Goal: Task Accomplishment & Management: Manage account settings

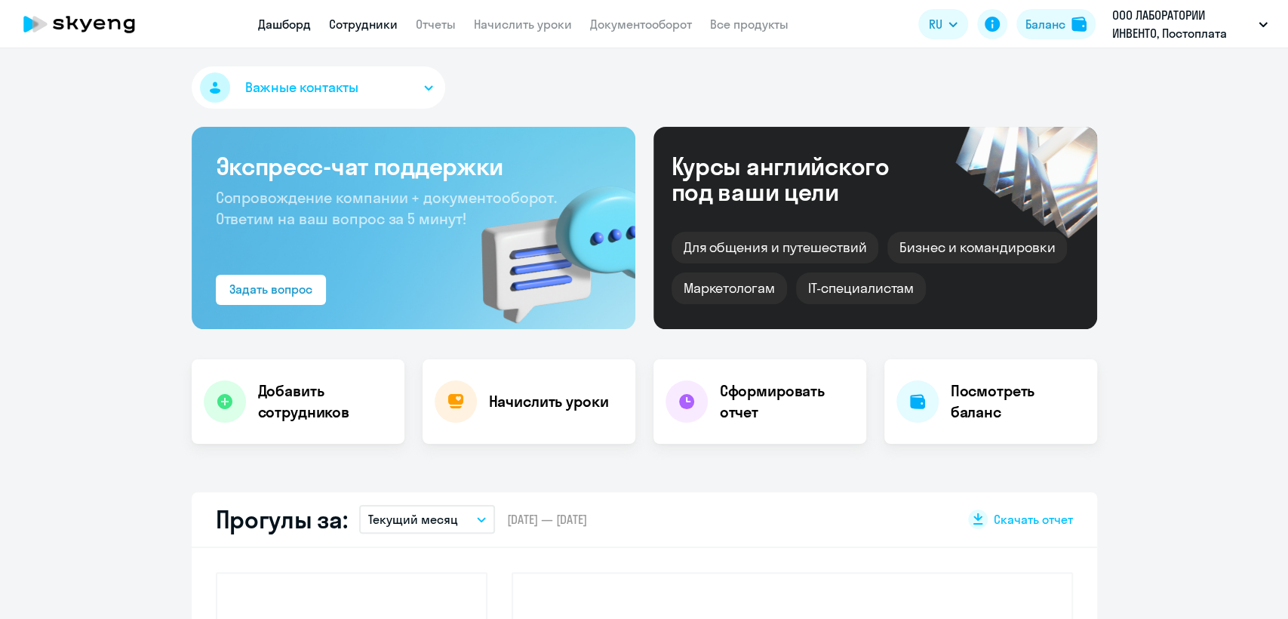
click at [366, 20] on link "Сотрудники" at bounding box center [363, 24] width 69 height 15
select select "30"
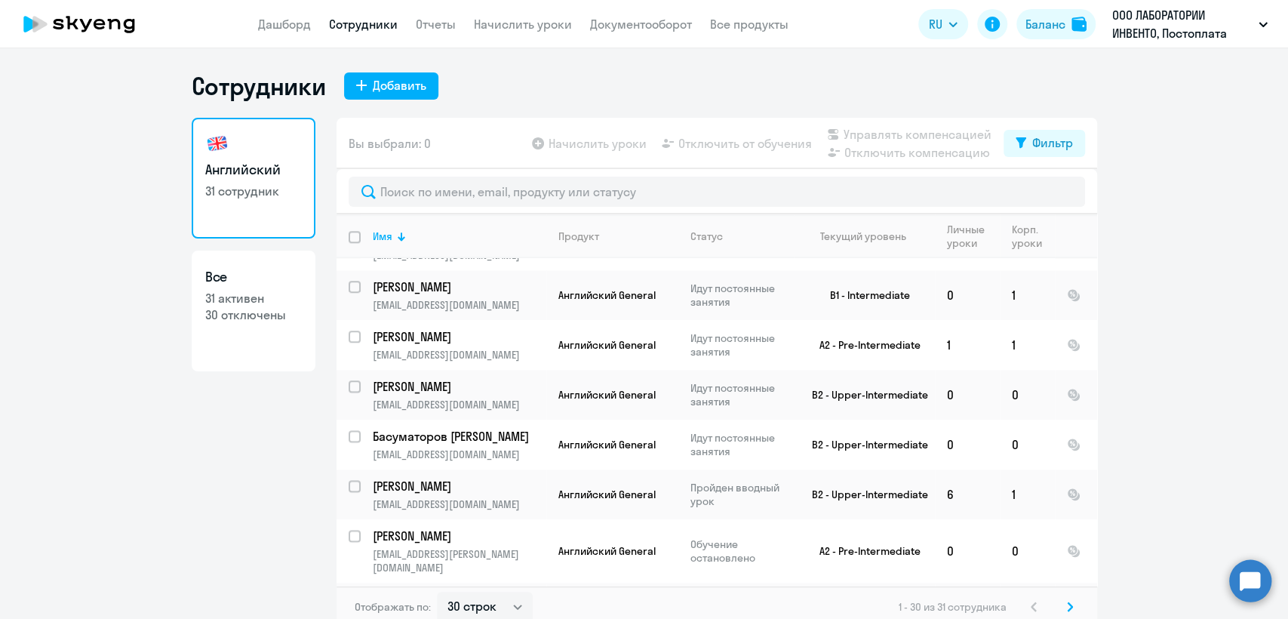
scroll to position [9, 0]
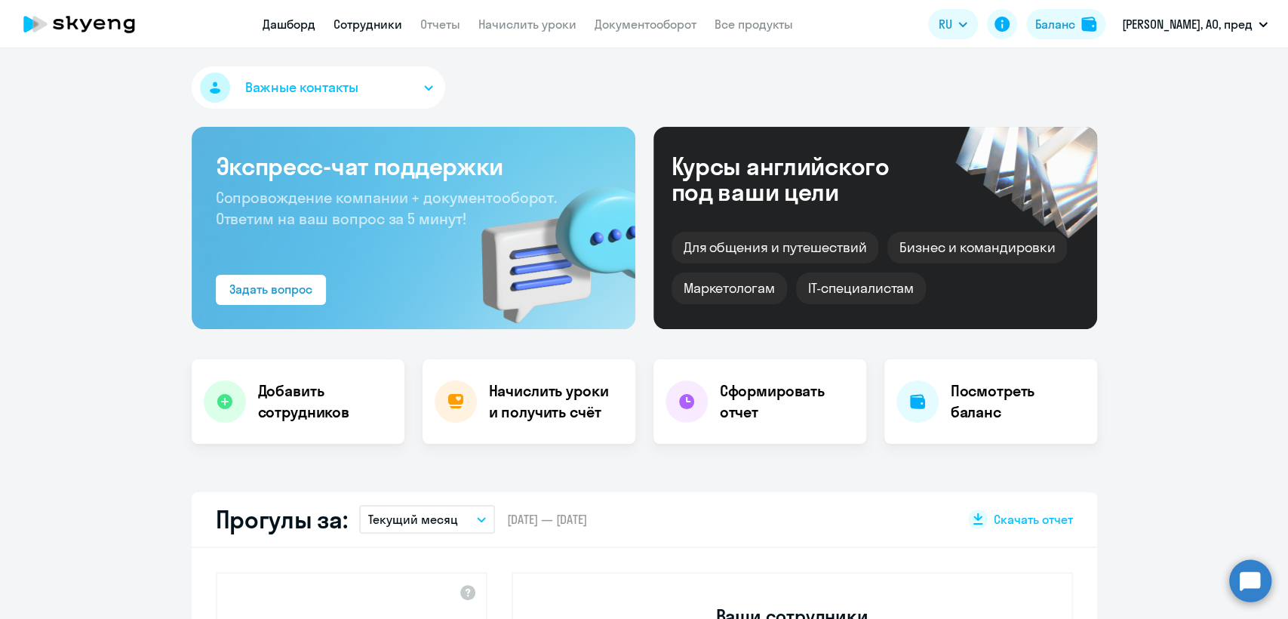
click at [368, 26] on link "Сотрудники" at bounding box center [367, 24] width 69 height 15
select select "30"
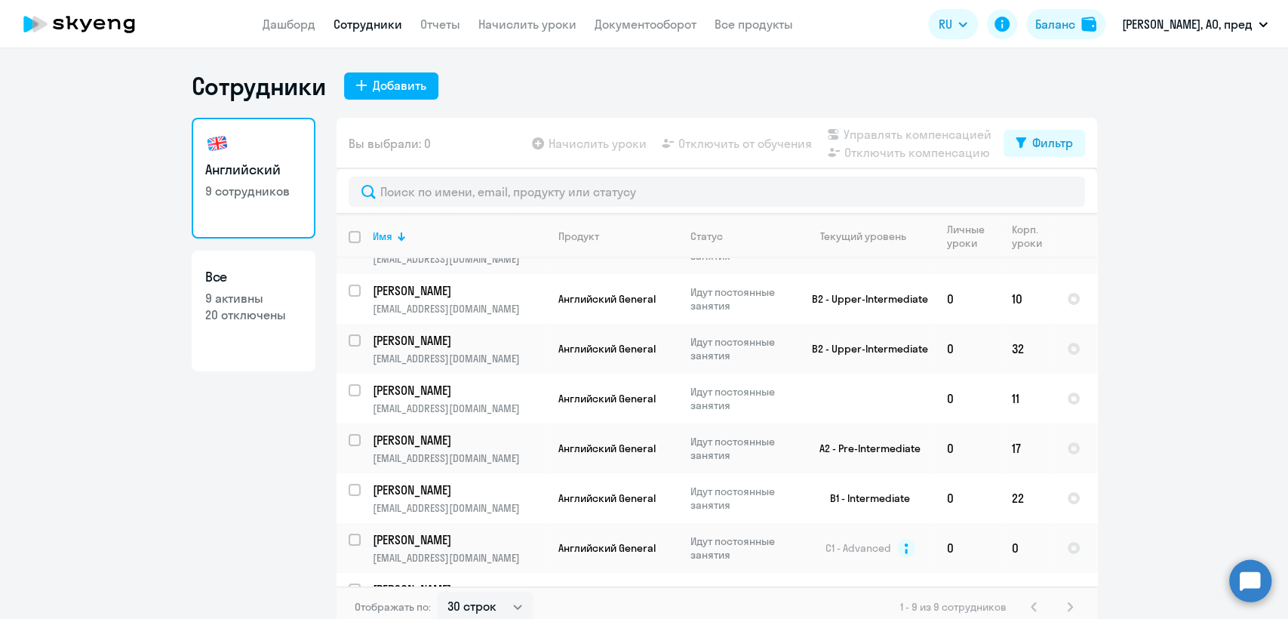
scroll to position [119, 0]
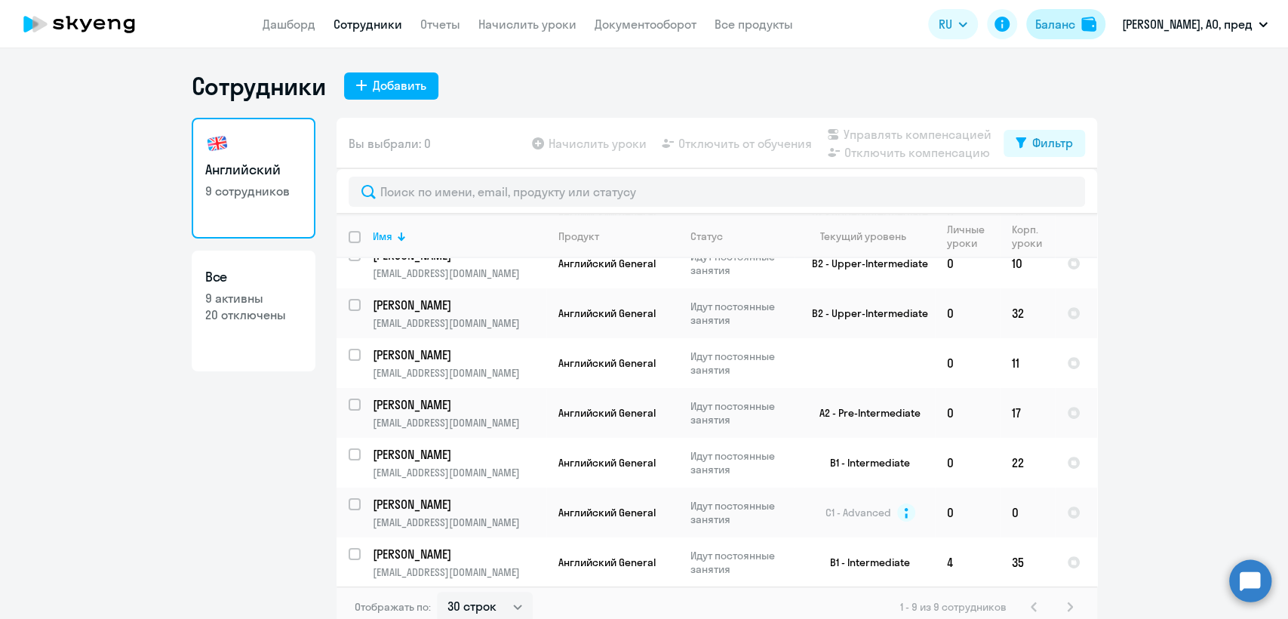
click at [1102, 22] on button "Баланс" at bounding box center [1065, 24] width 79 height 30
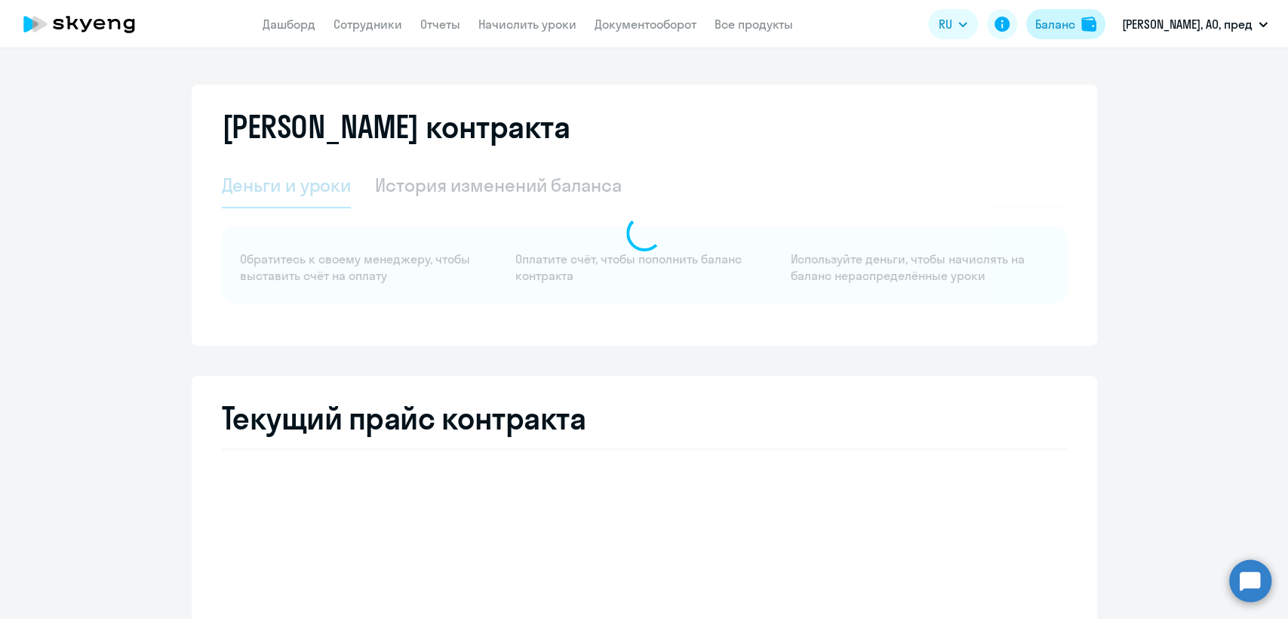
select select "english_adult_not_native_speaker"
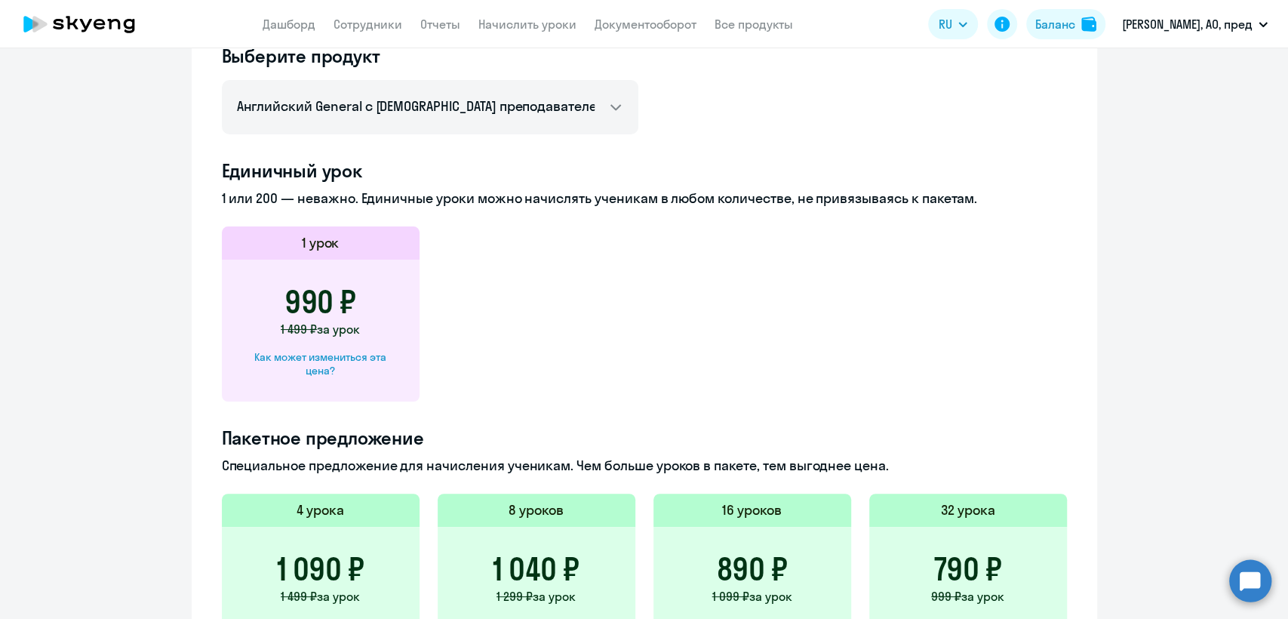
scroll to position [922, 0]
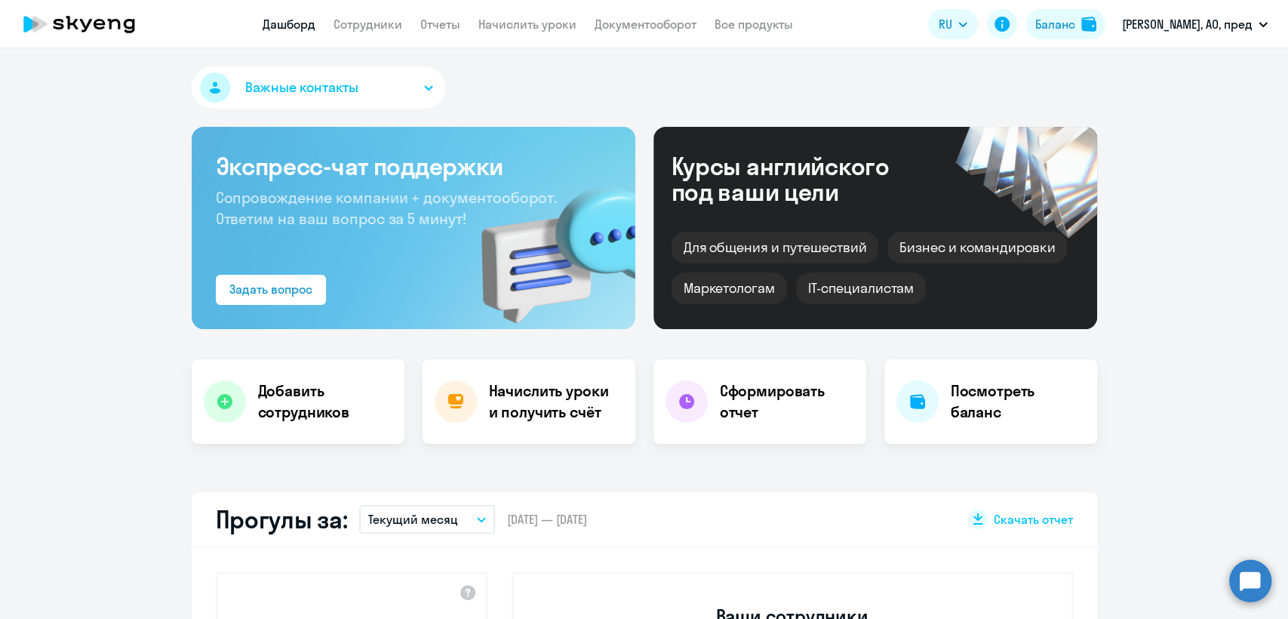
select select "30"
